Goal: Information Seeking & Learning: Learn about a topic

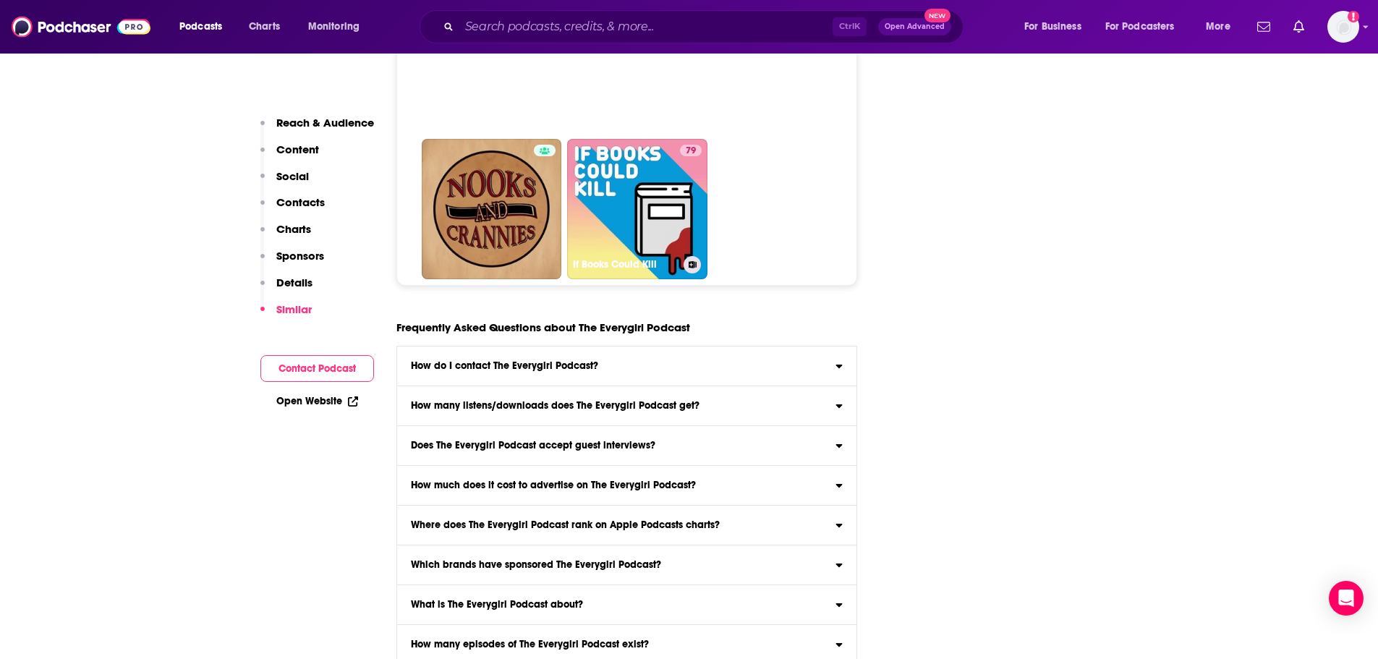
scroll to position [7160, 0]
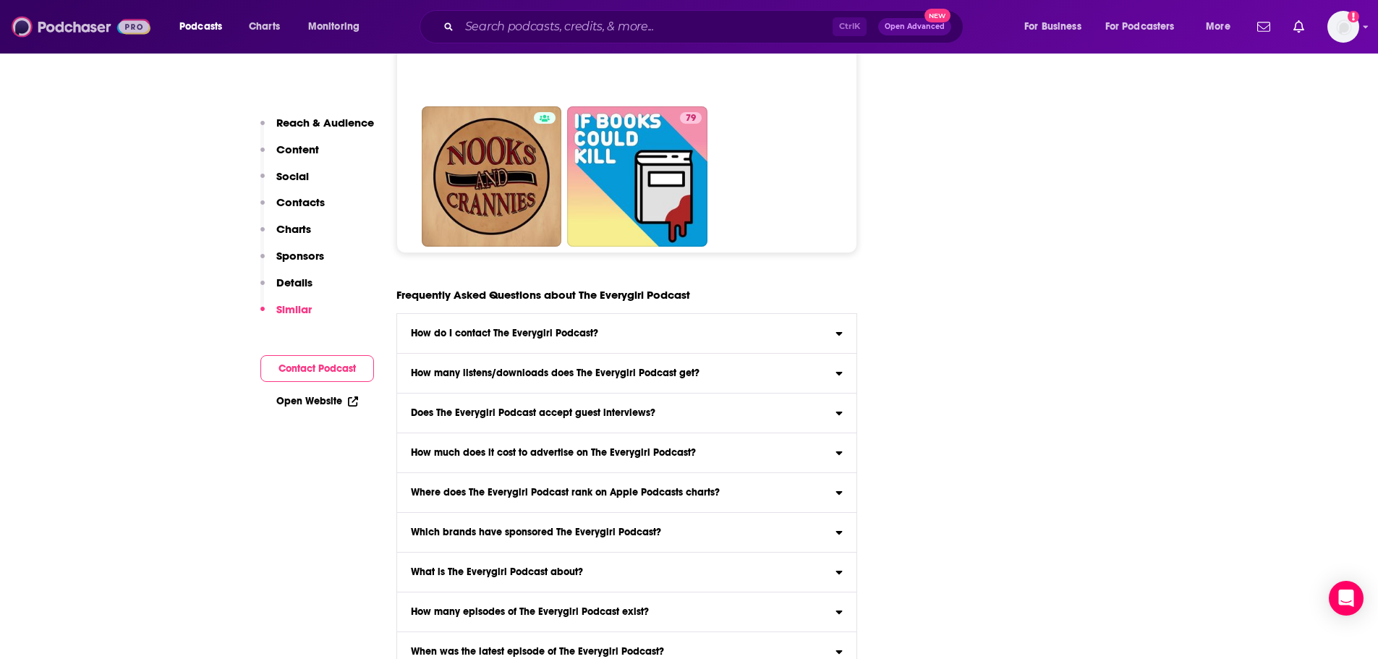
click at [94, 25] on img at bounding box center [81, 26] width 139 height 27
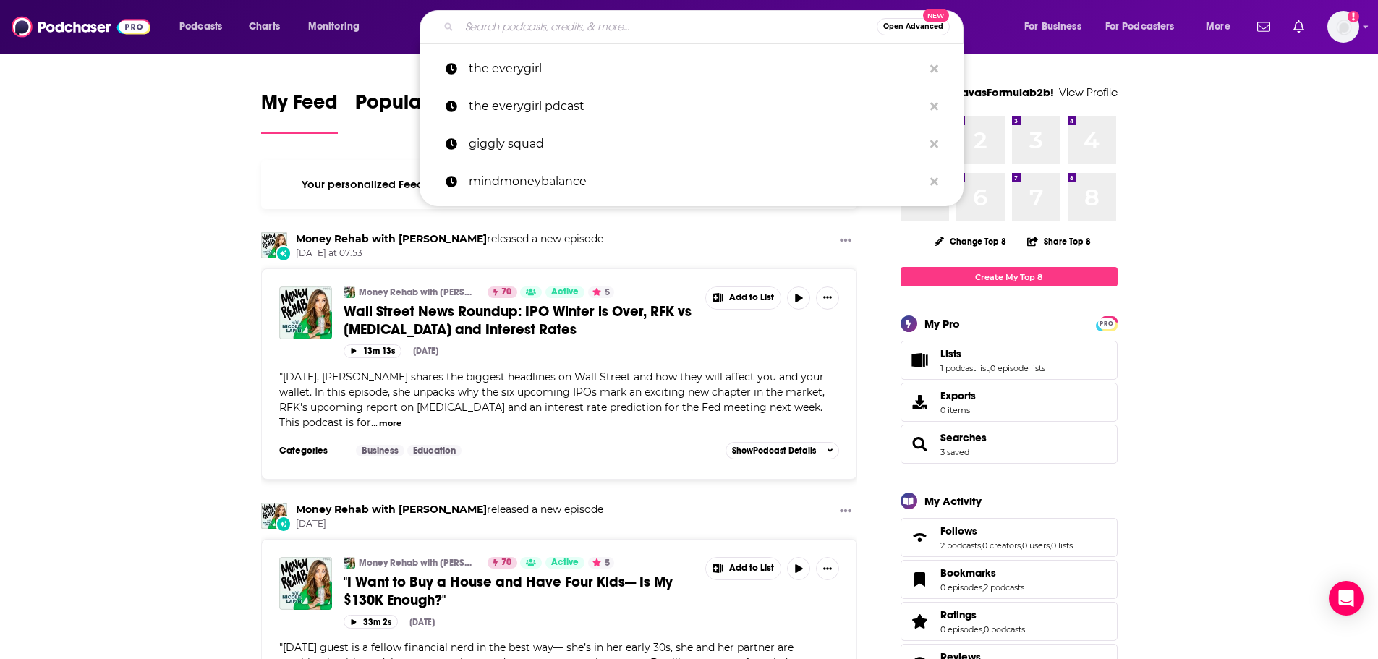
click at [622, 35] on input "Search podcasts, credits, & more..." at bounding box center [667, 26] width 417 height 23
click at [610, 98] on p "the everygirl pdcast" at bounding box center [696, 107] width 454 height 38
type input "the everygirl pdcast"
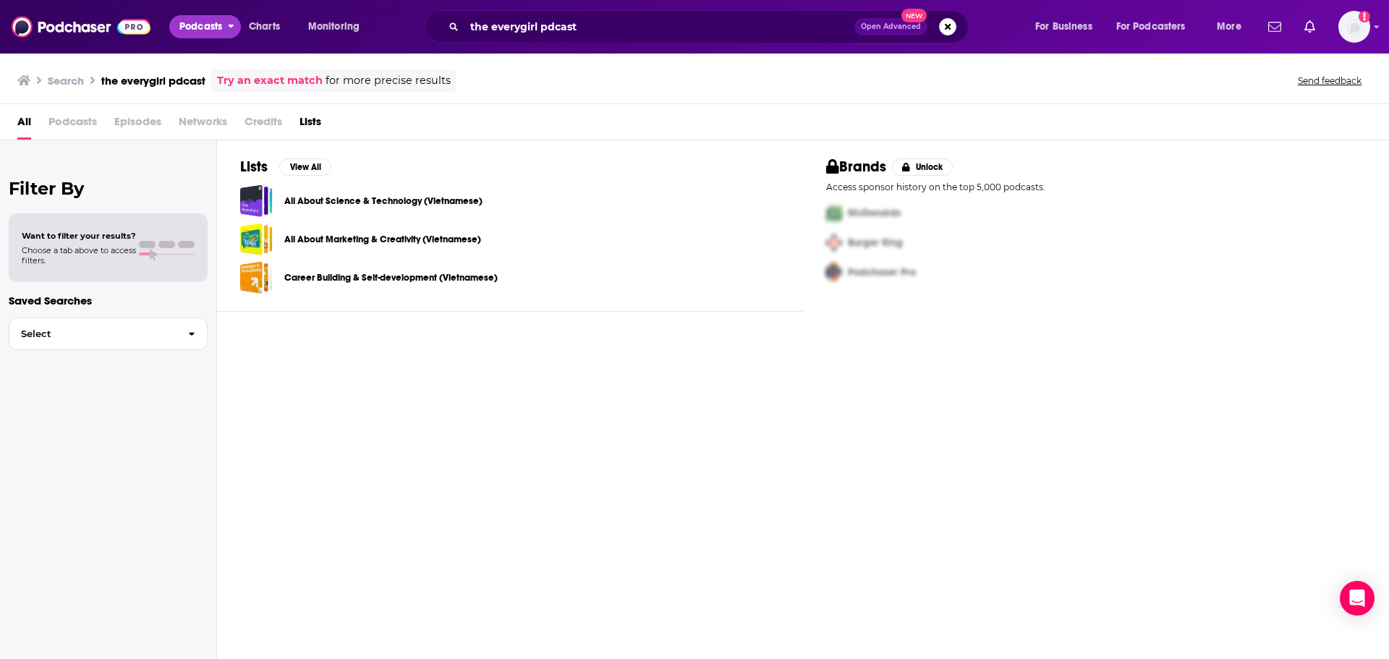
click at [214, 22] on span "Podcasts" at bounding box center [200, 27] width 43 height 20
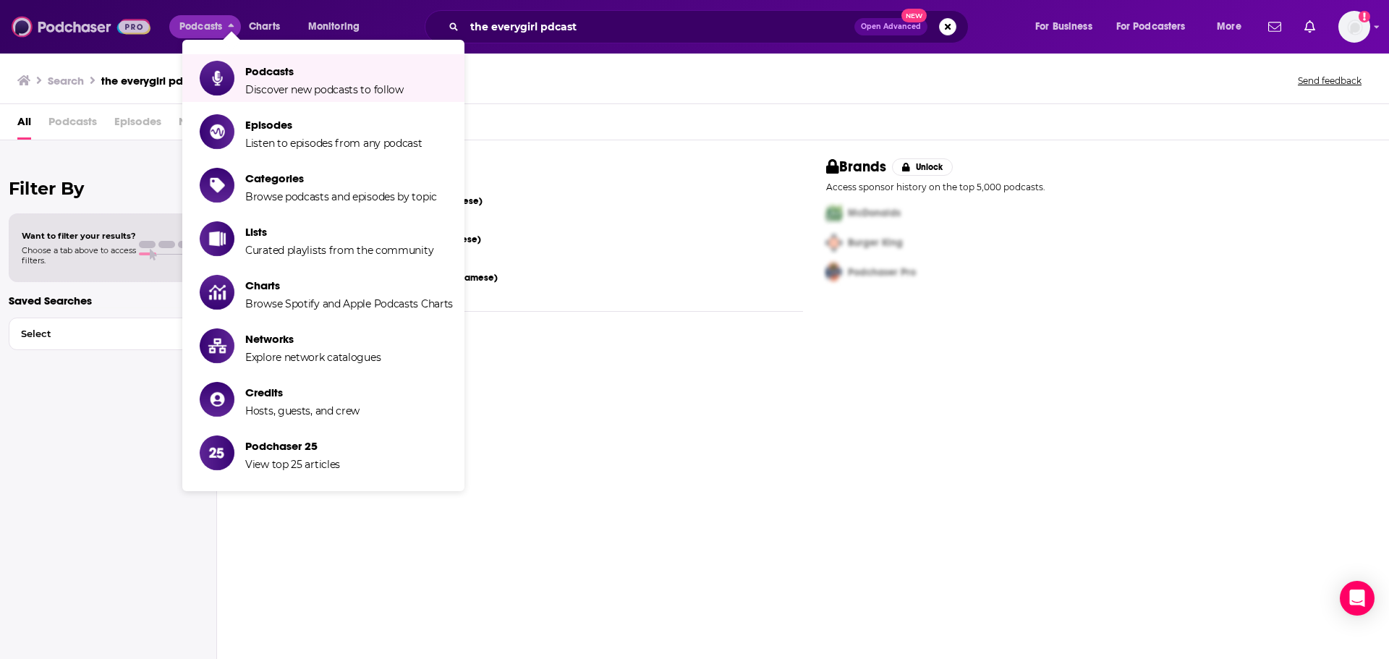
click at [97, 27] on img at bounding box center [81, 26] width 139 height 27
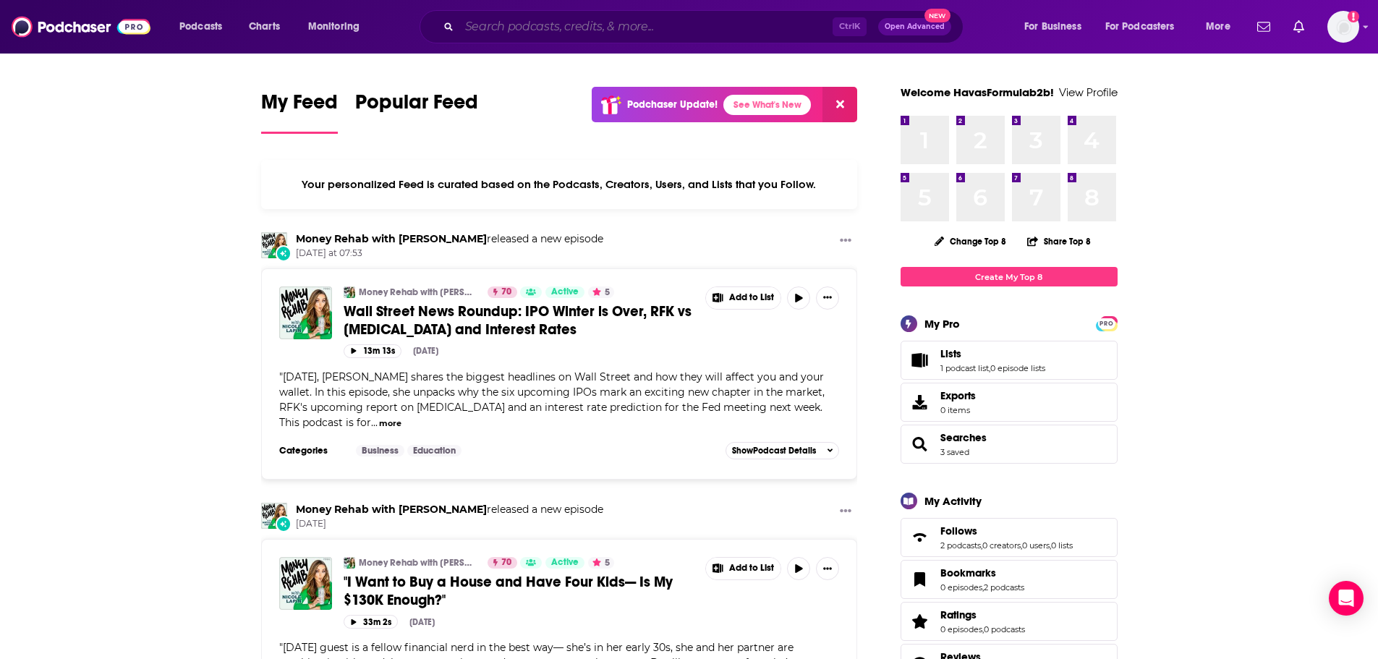
click at [504, 33] on input "Search podcasts, credits, & more..." at bounding box center [645, 26] width 373 height 23
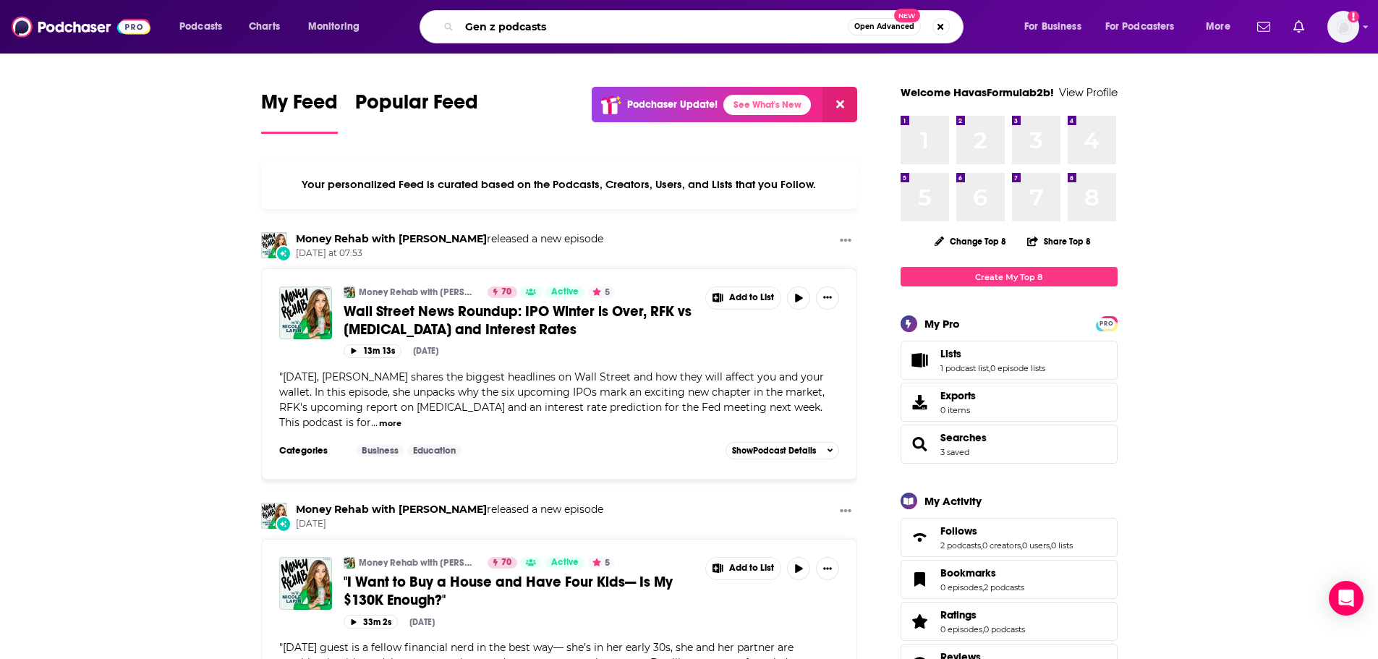
type input "Gen z podcasts"
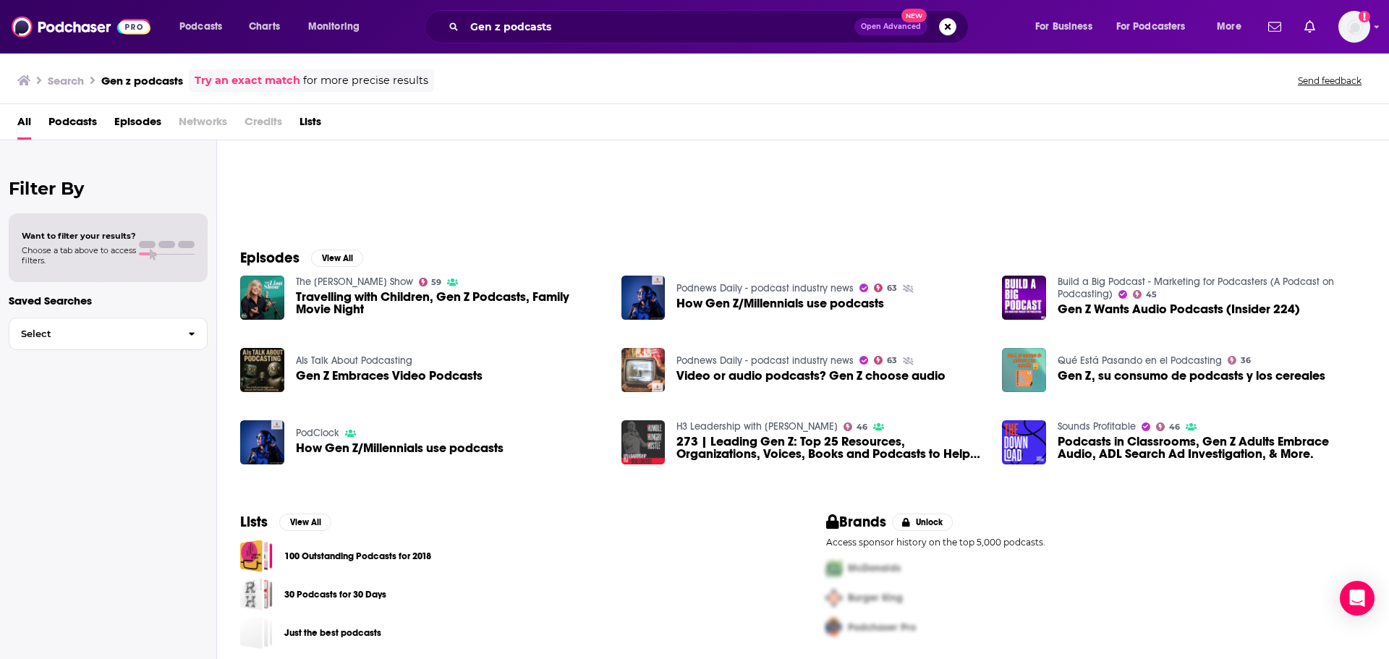
scroll to position [117, 0]
